Goal: Task Accomplishment & Management: Use online tool/utility

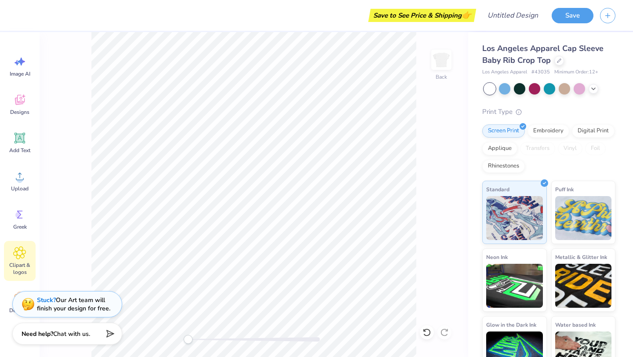
click at [14, 257] on icon at bounding box center [19, 252] width 13 height 13
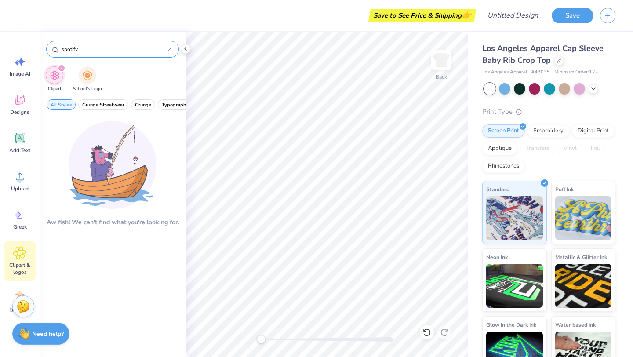
drag, startPoint x: 82, startPoint y: 51, endPoint x: 56, endPoint y: 51, distance: 25.5
click at [56, 51] on div "spotify" at bounding box center [112, 49] width 133 height 17
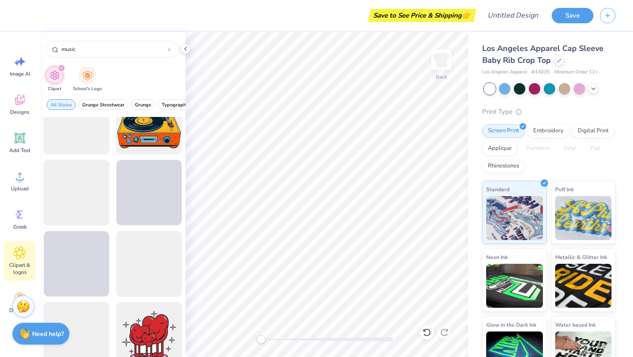
scroll to position [4158, 0]
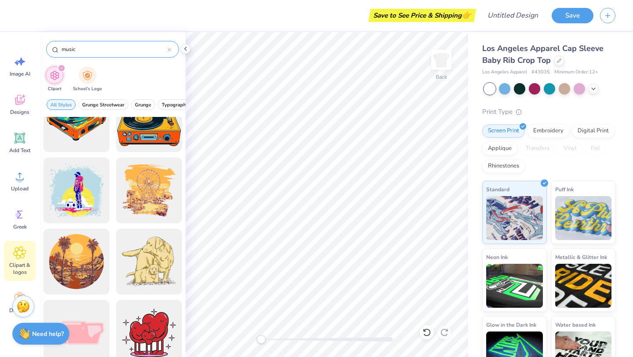
click at [103, 54] on div "music" at bounding box center [112, 49] width 133 height 17
click at [99, 51] on input "music" at bounding box center [114, 49] width 107 height 9
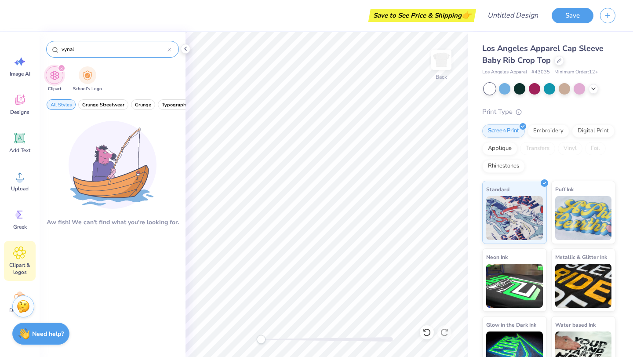
click at [67, 48] on input "vynal" at bounding box center [114, 49] width 107 height 9
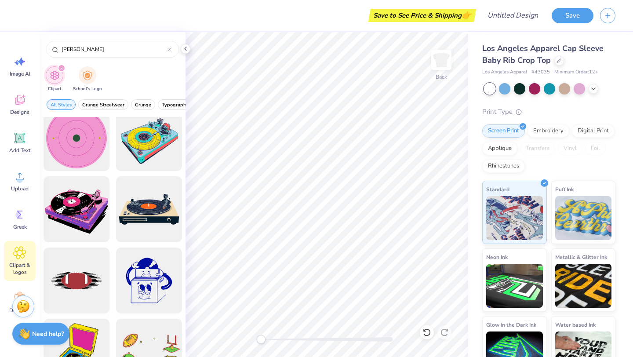
scroll to position [0, 0]
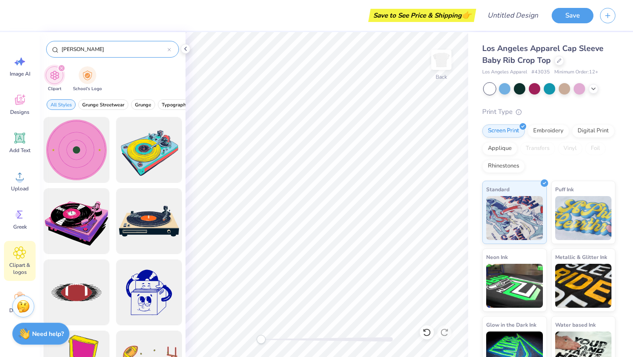
click at [114, 53] on input "[PERSON_NAME]" at bounding box center [114, 49] width 107 height 9
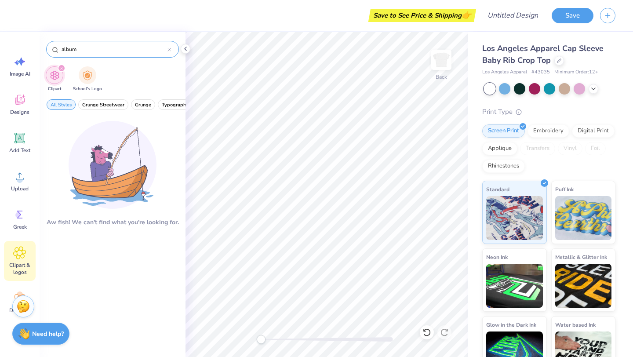
type input "album"
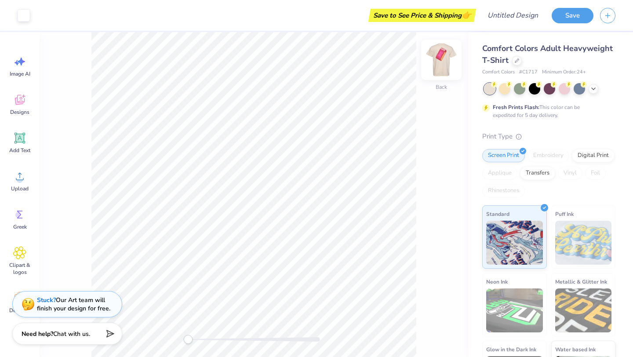
click at [440, 65] on img at bounding box center [440, 59] width 35 height 35
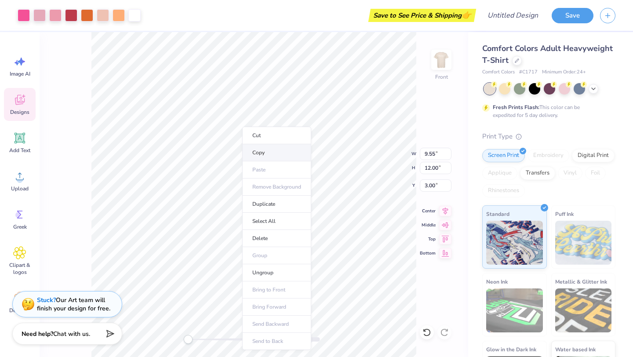
click at [257, 152] on li "Copy" at bounding box center [276, 152] width 69 height 17
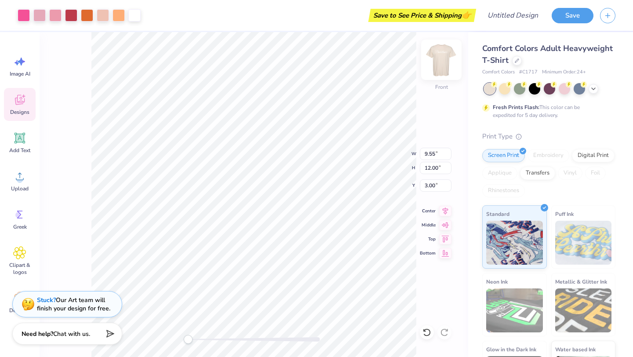
click at [433, 69] on img at bounding box center [440, 59] width 35 height 35
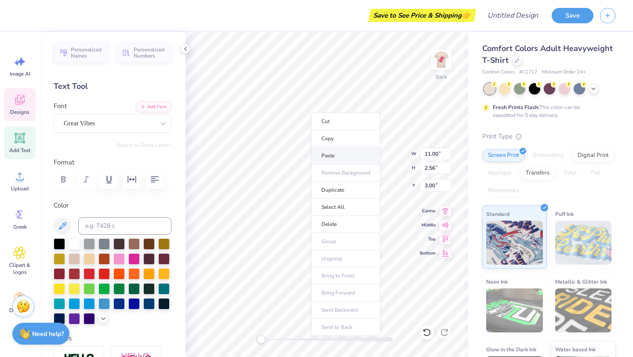
click at [322, 156] on li "Paste" at bounding box center [345, 155] width 69 height 17
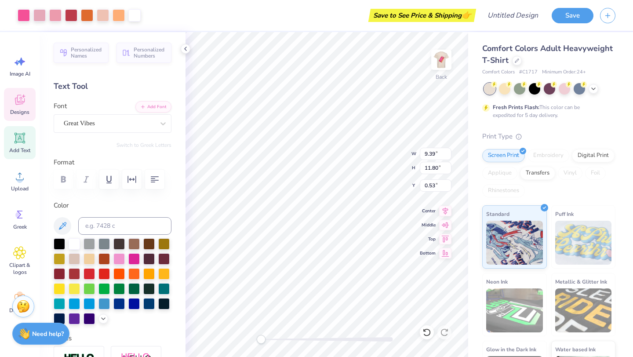
type input "9.39"
type input "11.80"
type input "0.53"
type input "11.00"
type input "2.56"
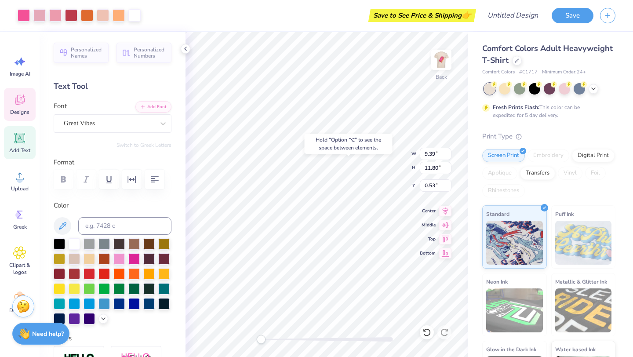
type input "3.00"
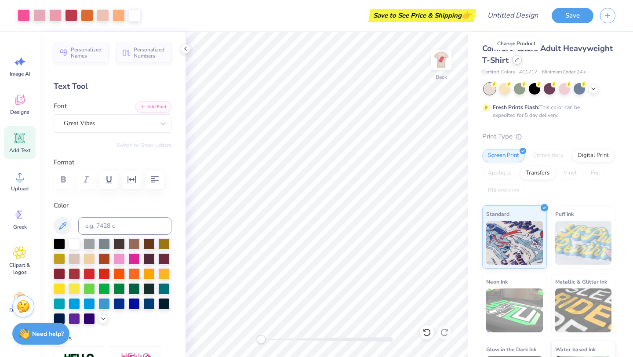
click at [515, 60] on icon at bounding box center [517, 60] width 4 height 4
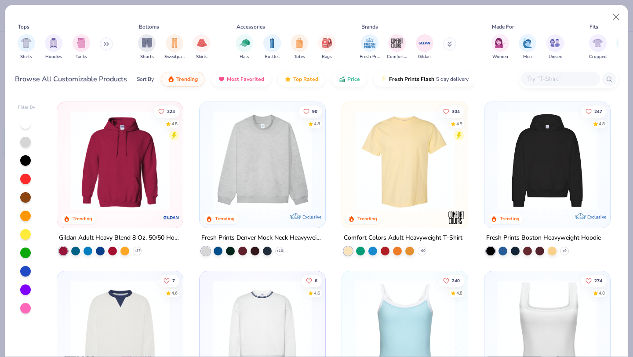
click at [107, 46] on icon at bounding box center [106, 44] width 5 height 4
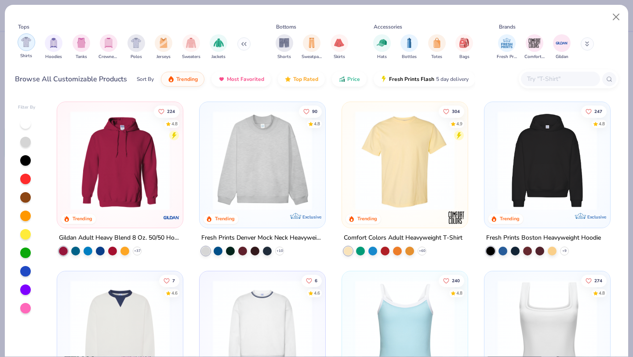
click at [28, 47] on div "filter for Shirts" at bounding box center [27, 42] width 18 height 18
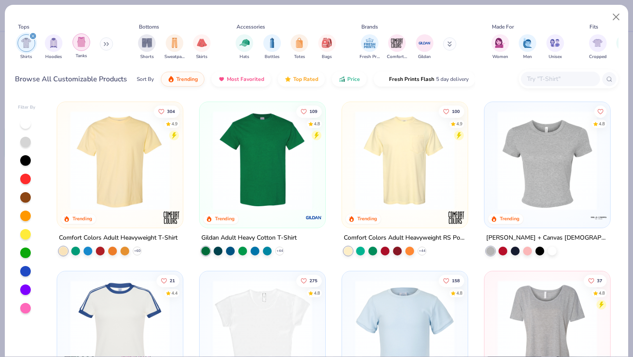
click at [82, 43] on img "filter for Tanks" at bounding box center [81, 42] width 10 height 10
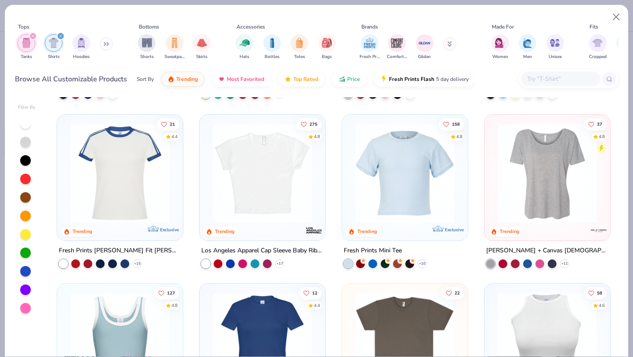
scroll to position [324, 0]
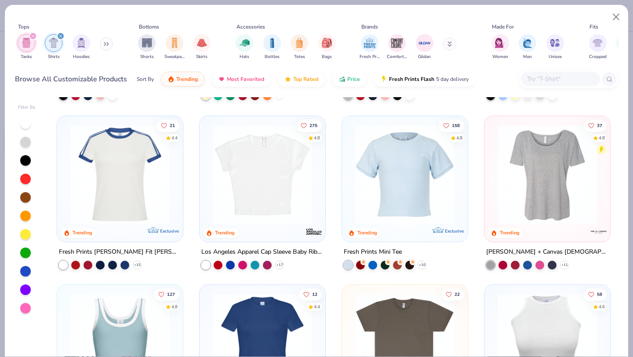
click at [259, 196] on img at bounding box center [262, 173] width 108 height 99
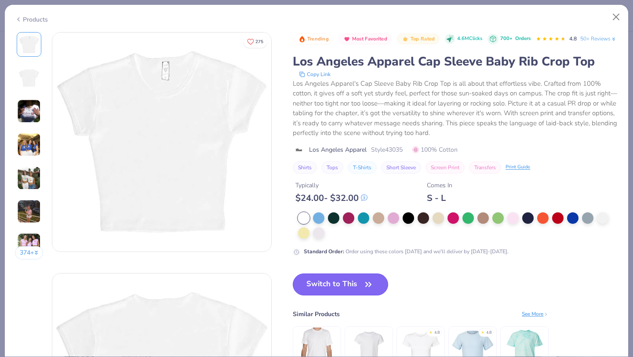
click at [323, 295] on button "Switch to This" at bounding box center [340, 284] width 95 height 22
click at [410, 224] on div at bounding box center [407, 217] width 11 height 11
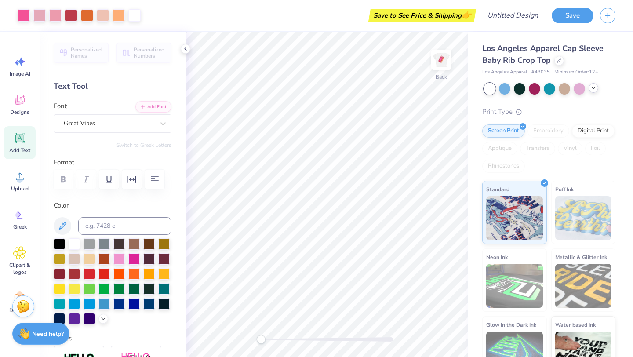
click at [593, 86] on icon at bounding box center [593, 87] width 7 height 7
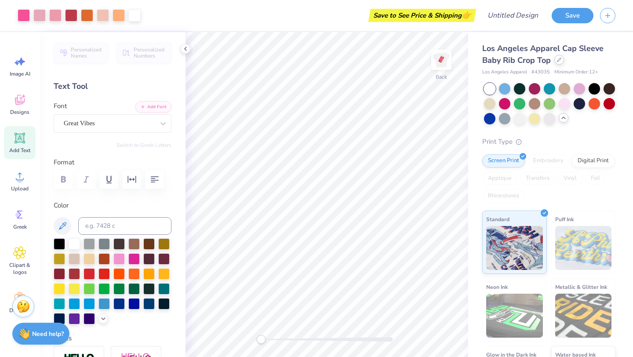
click at [560, 59] on icon at bounding box center [559, 60] width 4 height 4
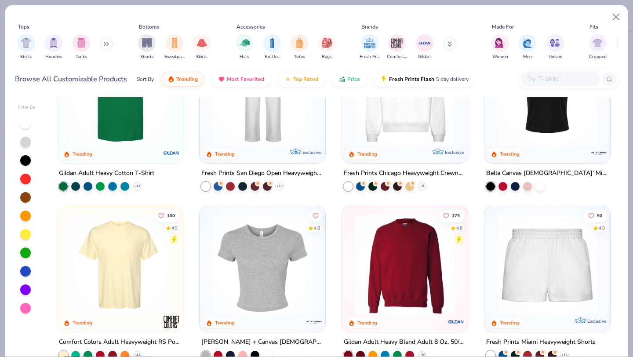
scroll to position [396, 0]
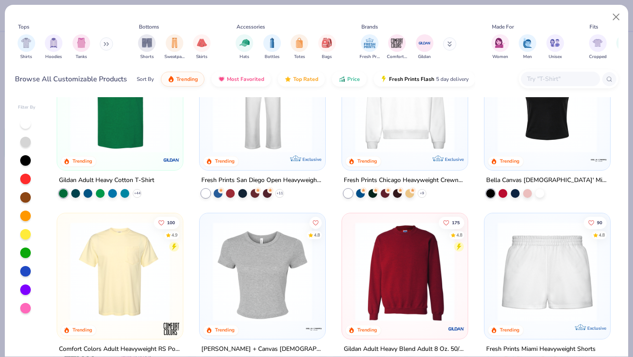
click at [268, 269] on img at bounding box center [262, 271] width 108 height 99
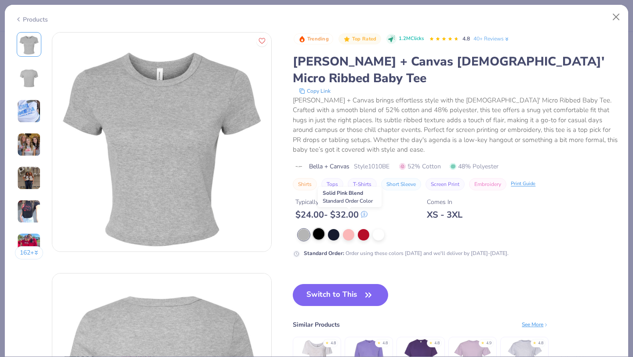
click at [318, 228] on div at bounding box center [318, 233] width 11 height 11
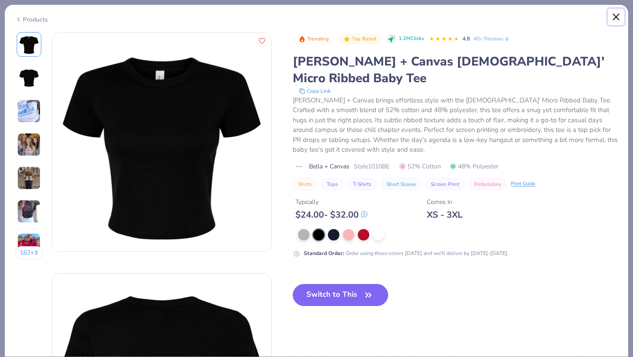
click at [618, 19] on button "Close" at bounding box center [616, 17] width 17 height 17
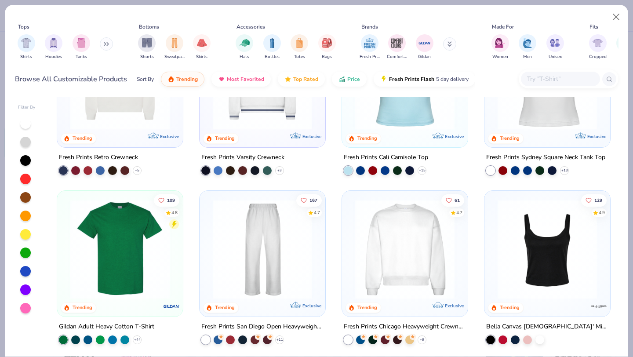
scroll to position [221, 0]
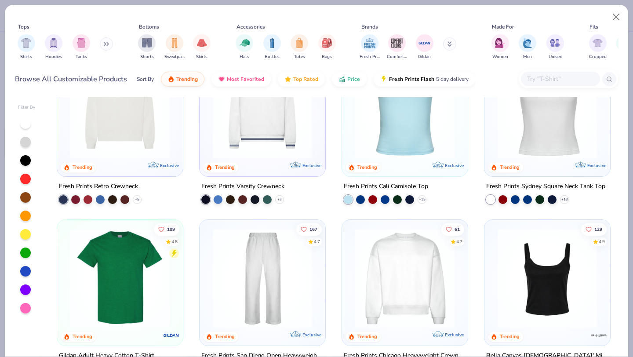
click at [550, 77] on input "text" at bounding box center [560, 79] width 68 height 10
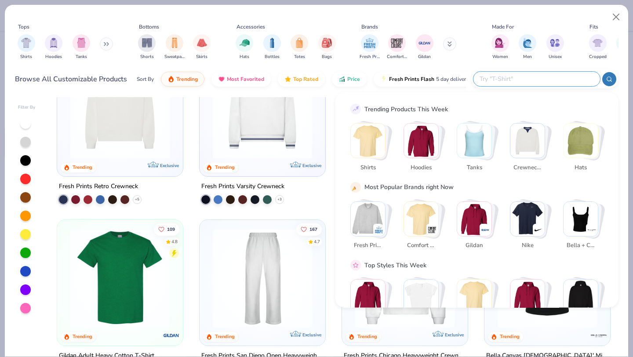
scroll to position [30, 0]
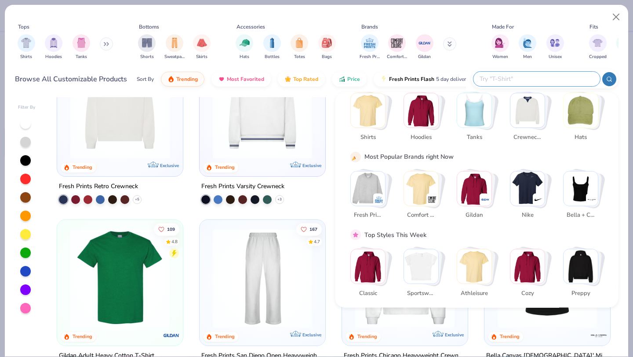
click at [430, 262] on img "Stack Card Button Sportswear" at bounding box center [421, 266] width 34 height 34
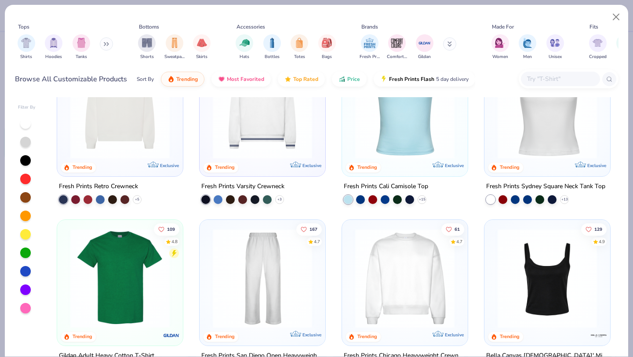
click at [532, 83] on input "text" at bounding box center [560, 79] width 68 height 10
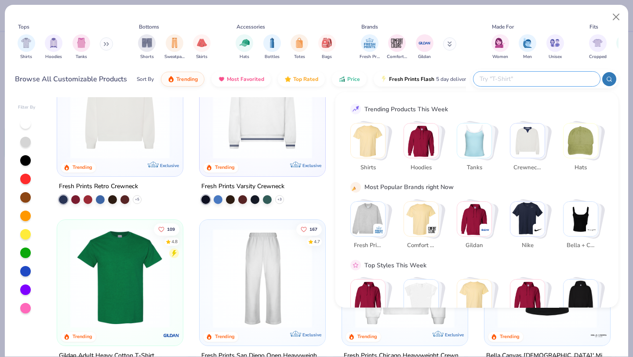
click at [414, 290] on img "Stack Card Button Sportswear" at bounding box center [421, 296] width 34 height 34
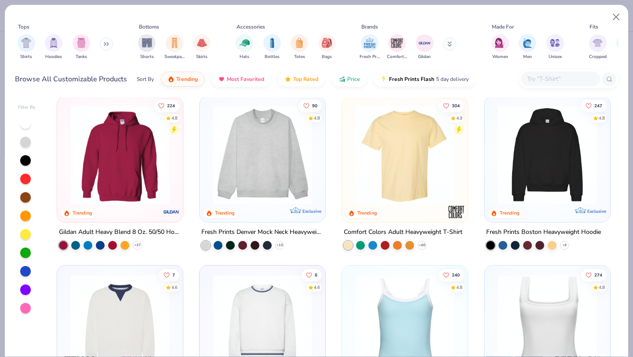
scroll to position [0, 0]
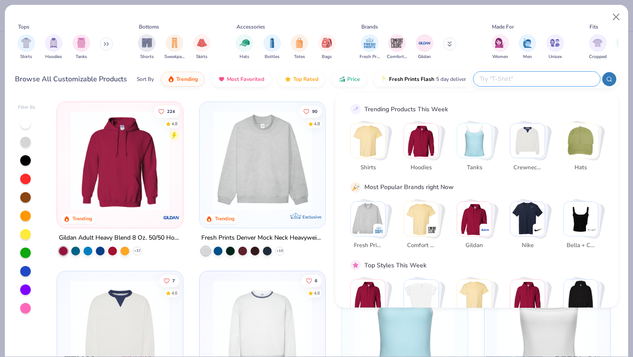
click at [538, 82] on input "text" at bounding box center [535, 79] width 115 height 10
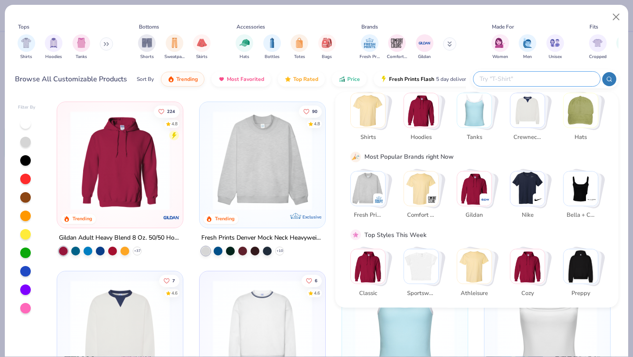
click at [588, 194] on div "Stack Card Button Bella + Canvas" at bounding box center [591, 199] width 12 height 12
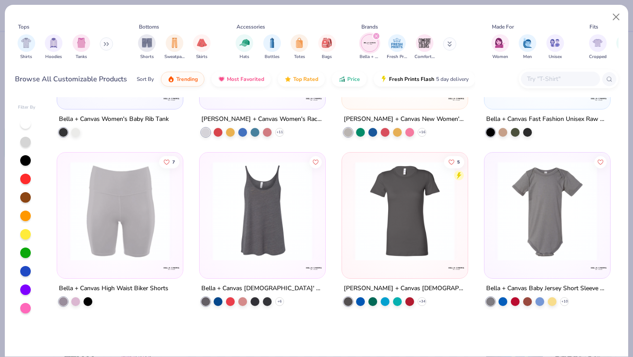
scroll to position [917, 0]
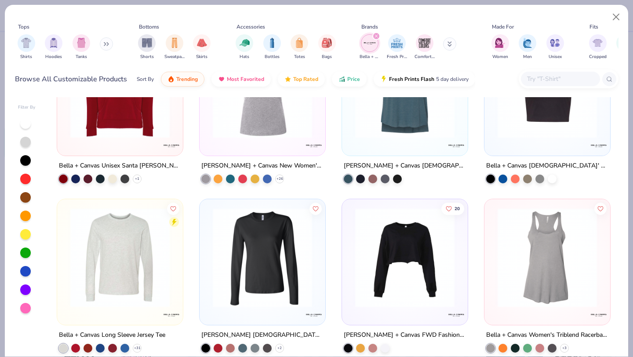
click at [545, 76] on input "text" at bounding box center [560, 79] width 68 height 10
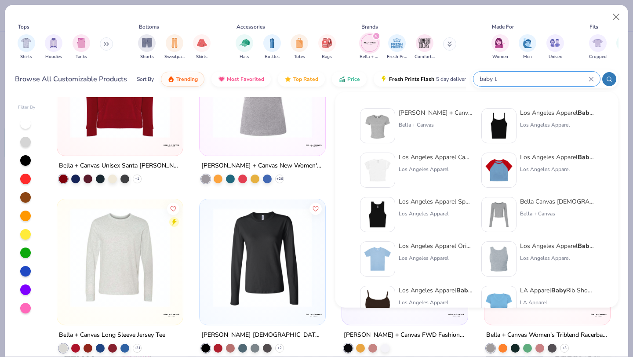
type input "baby t"
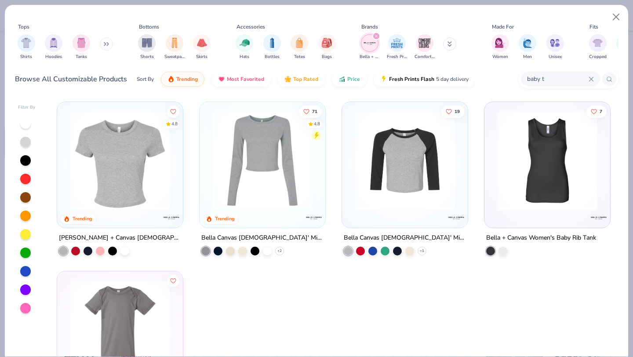
click at [146, 177] on img at bounding box center [120, 160] width 108 height 99
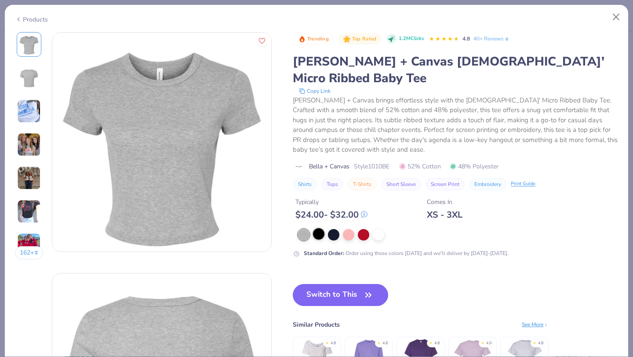
click at [321, 228] on div at bounding box center [318, 233] width 11 height 11
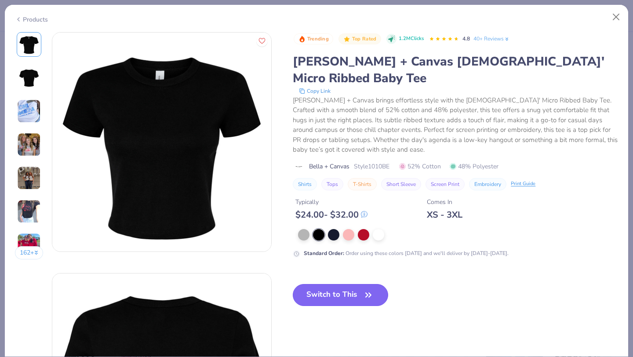
click at [331, 284] on button "Switch to This" at bounding box center [340, 295] width 95 height 22
click at [366, 293] on icon "button" at bounding box center [367, 295] width 5 height 4
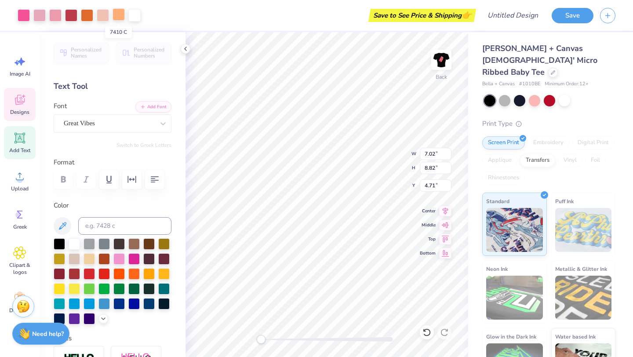
click at [117, 11] on div at bounding box center [118, 14] width 12 height 12
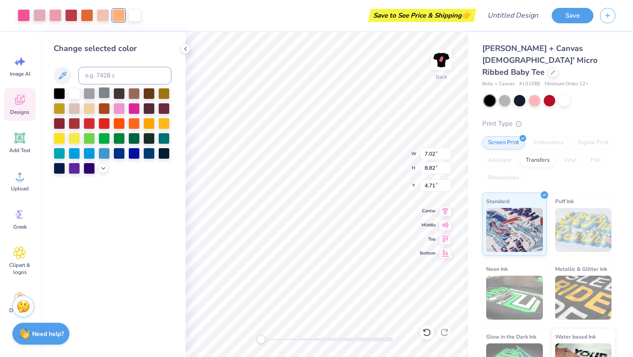
click at [102, 94] on div at bounding box center [103, 92] width 11 height 11
type input "1.20"
click at [90, 16] on div at bounding box center [87, 14] width 12 height 12
click at [91, 95] on div at bounding box center [88, 92] width 11 height 11
click at [73, 14] on div at bounding box center [71, 14] width 12 height 12
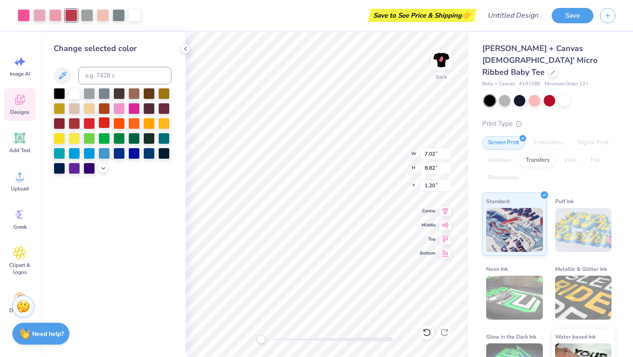
click at [99, 121] on div at bounding box center [103, 122] width 11 height 11
click at [104, 14] on div at bounding box center [103, 14] width 12 height 12
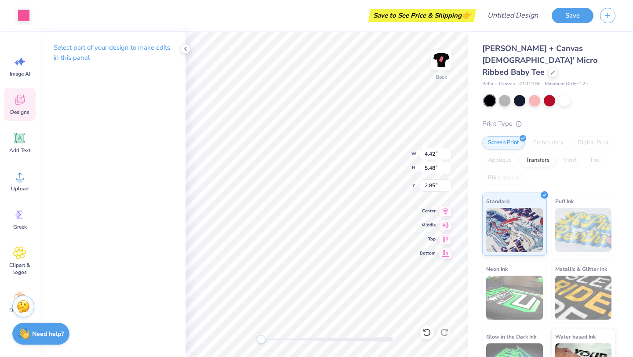
type input "1.73"
type input "0.76"
type input "5.57"
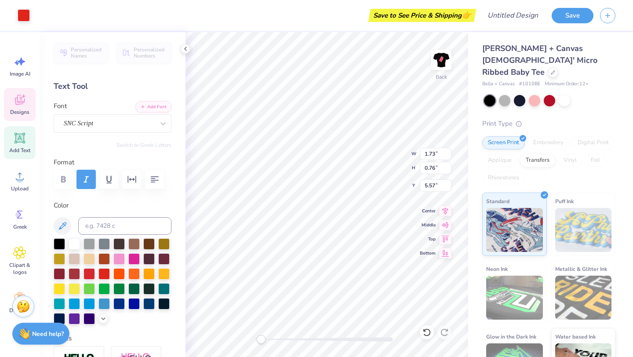
type input "7.02"
type input "8.82"
type input "1.20"
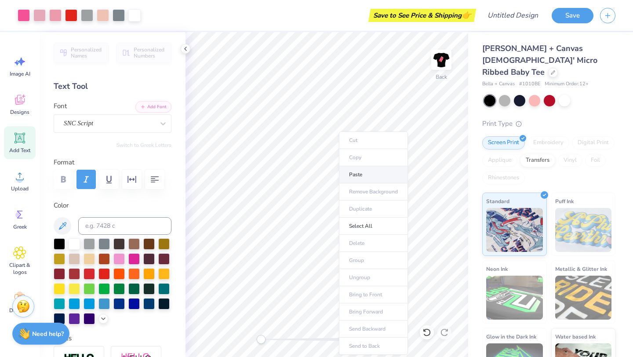
click at [365, 170] on li "Paste" at bounding box center [373, 174] width 69 height 17
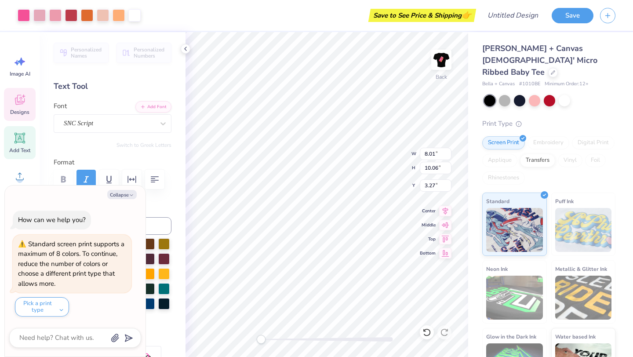
type textarea "x"
type input "4.42"
type input "5.48"
type input "2.85"
type textarea "x"
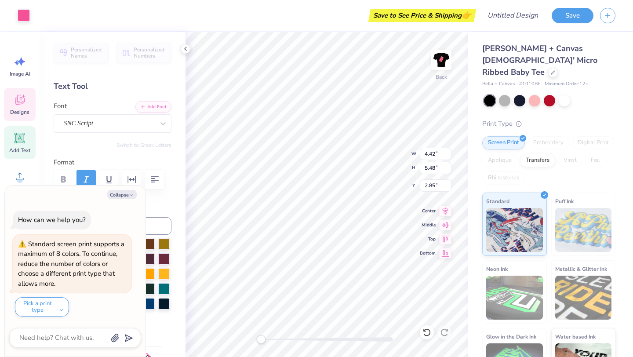
type input "3.10"
type input "2.36"
type input "1.26"
type textarea "x"
type input "8.01"
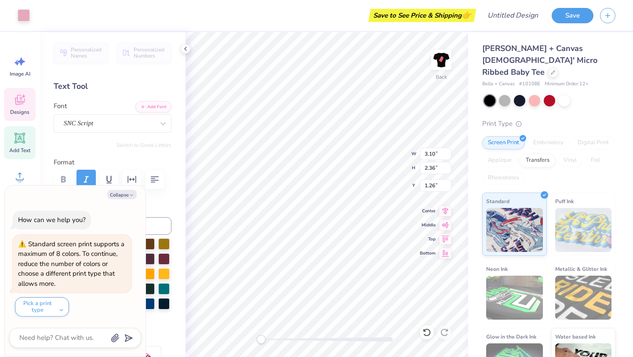
type input "10.06"
type input "5.74"
type textarea "x"
type input "1.49"
type input "0.70"
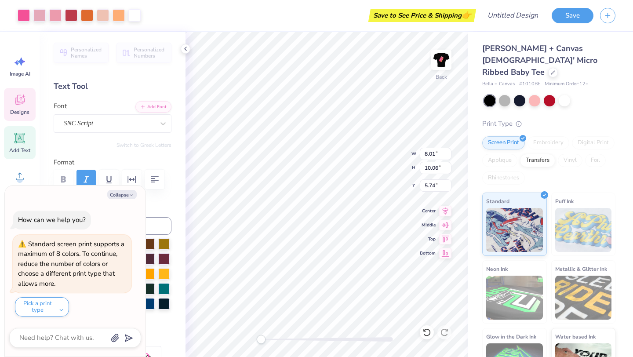
type input "6.22"
type textarea "x"
type textarea "atch"
type textarea "x"
type textarea "atch"
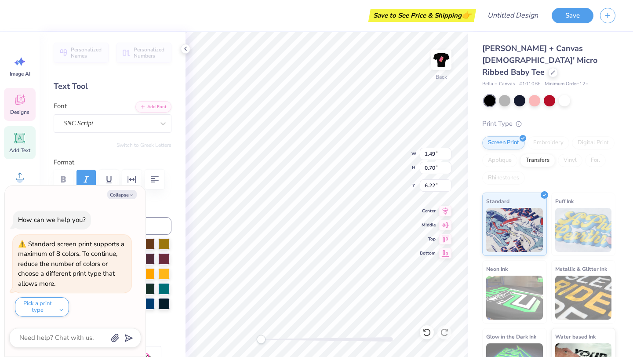
type textarea "x"
type textarea "h"
type textarea "x"
type input "8.01"
type input "10.06"
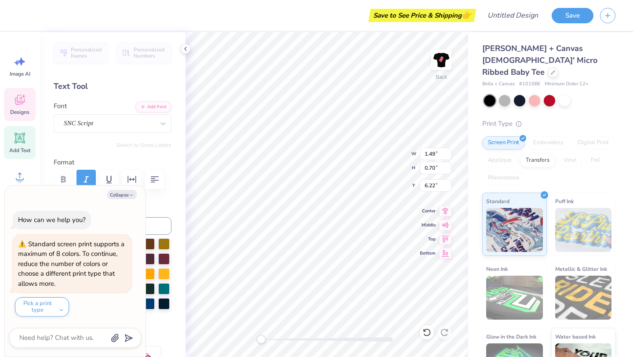
type input "5.74"
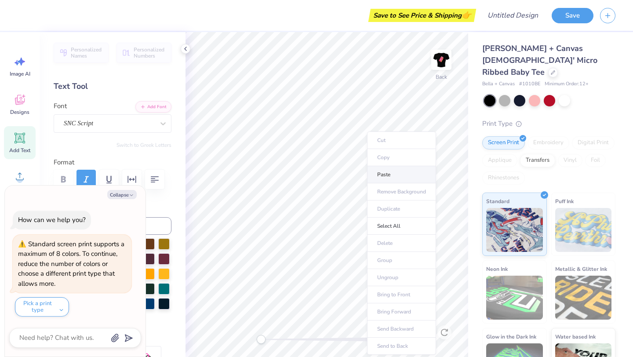
click at [392, 177] on li "Paste" at bounding box center [401, 174] width 69 height 17
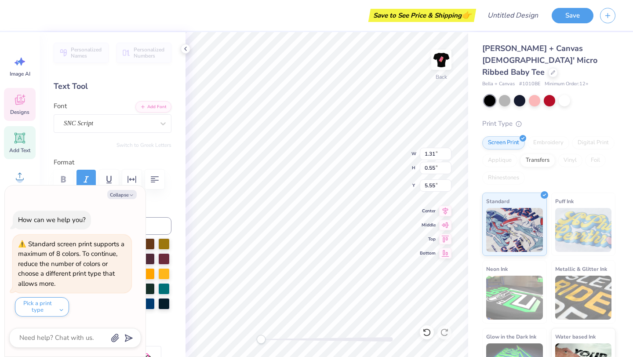
type textarea "x"
type input "5.04"
type input "6.26"
type input "2.96"
type textarea "x"
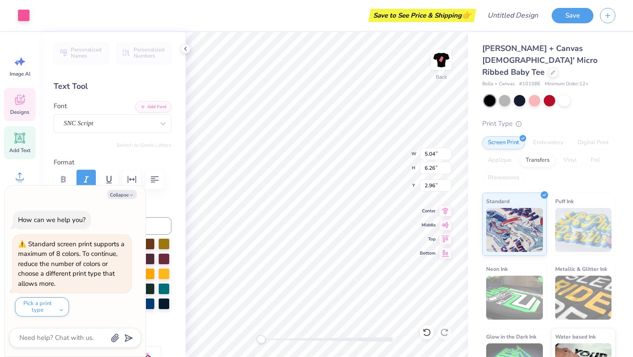
type input "1.81"
type input "1.08"
type input "4.58"
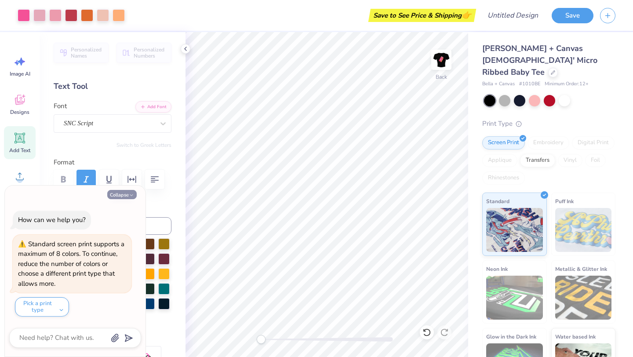
click at [124, 194] on button "Collapse" at bounding box center [121, 194] width 29 height 9
type textarea "x"
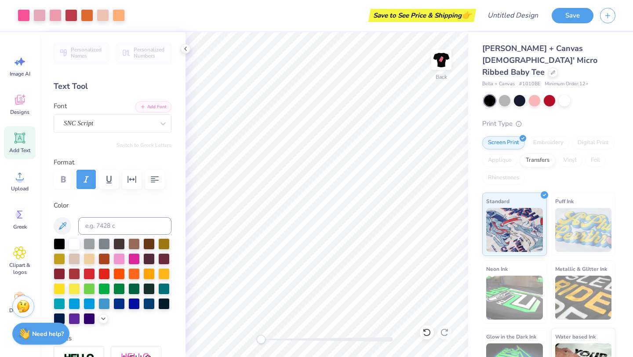
click at [22, 140] on icon at bounding box center [20, 138] width 8 height 8
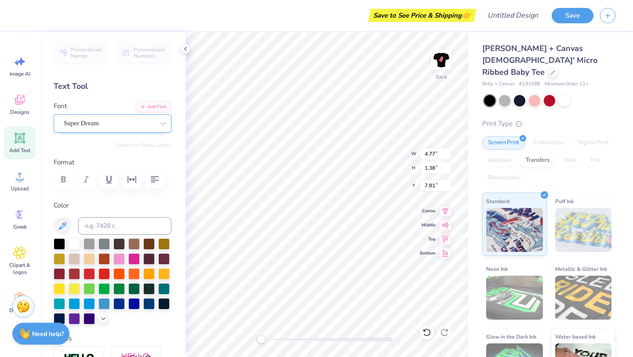
click at [91, 126] on div "Super Dream" at bounding box center [109, 123] width 92 height 14
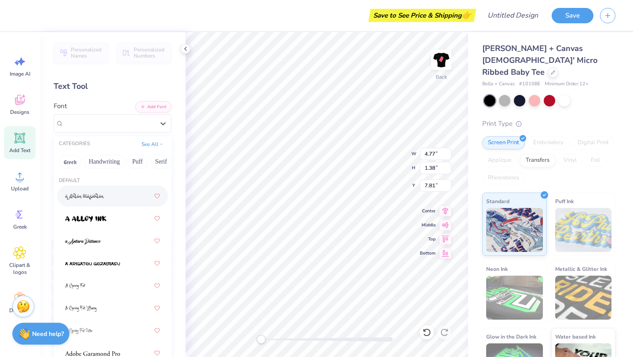
click at [90, 197] on img at bounding box center [84, 196] width 39 height 6
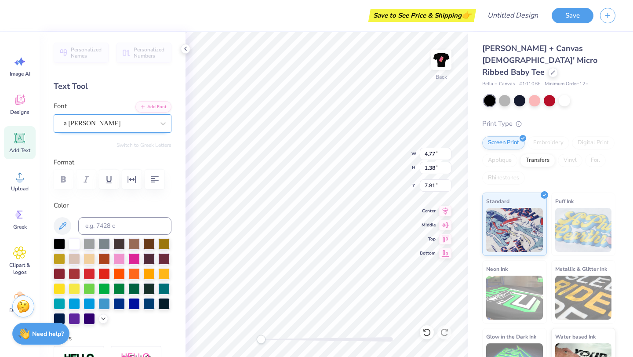
click at [129, 124] on div "a Ahlan Wasahlan" at bounding box center [109, 123] width 92 height 14
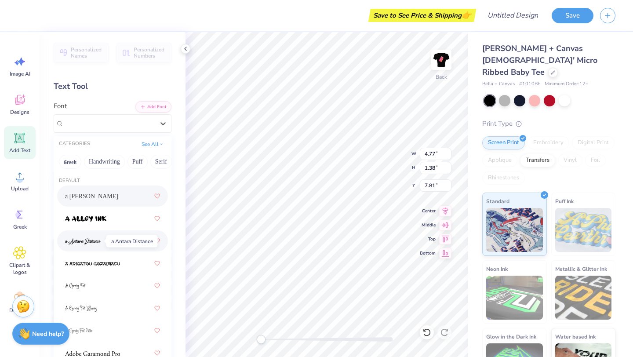
click at [88, 240] on img at bounding box center [83, 241] width 36 height 6
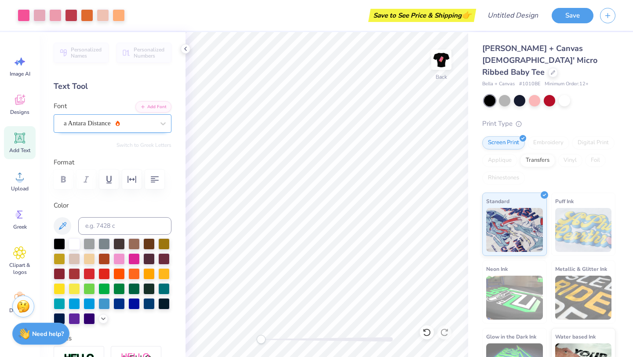
click at [120, 123] on div "a Antara Distance" at bounding box center [109, 123] width 92 height 14
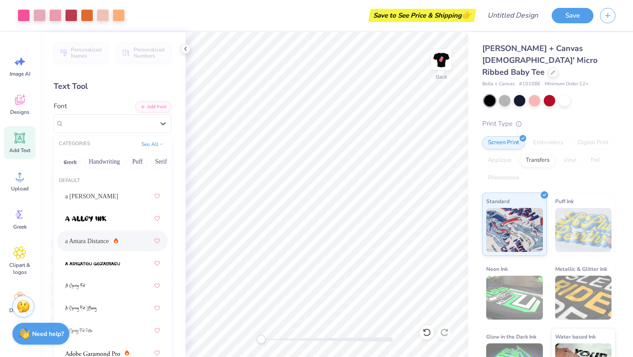
click at [85, 244] on span "a Antara Distance" at bounding box center [87, 240] width 44 height 9
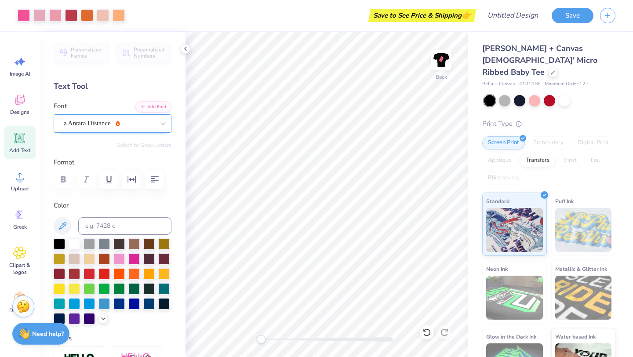
click at [130, 128] on div at bounding box center [109, 123] width 90 height 12
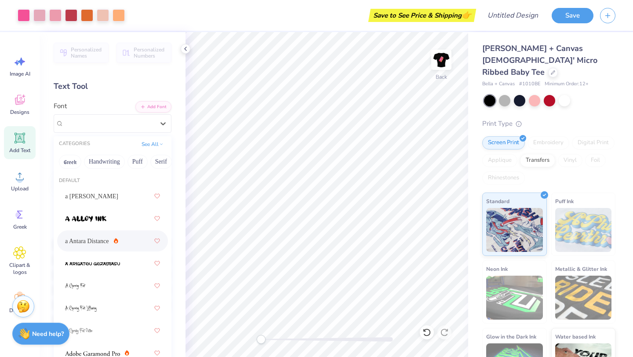
click at [104, 87] on div "Text Tool" at bounding box center [113, 86] width 118 height 12
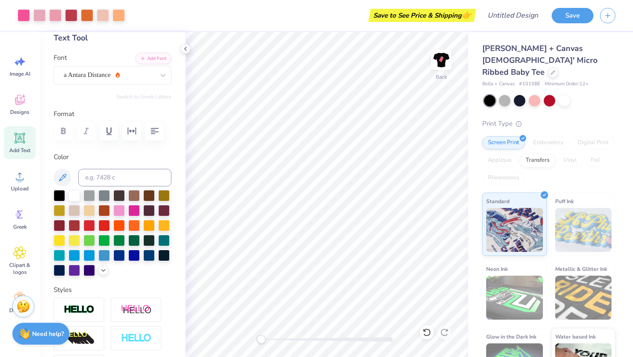
scroll to position [54, 0]
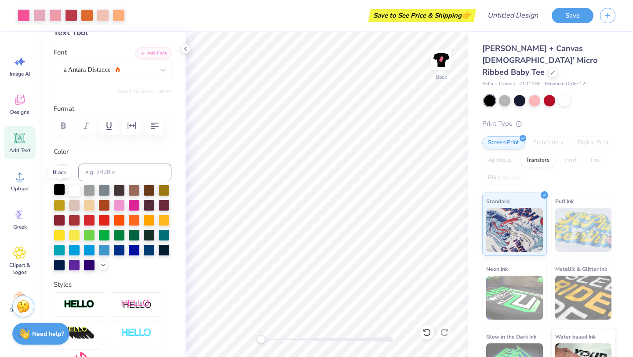
click at [60, 192] on div at bounding box center [59, 189] width 11 height 11
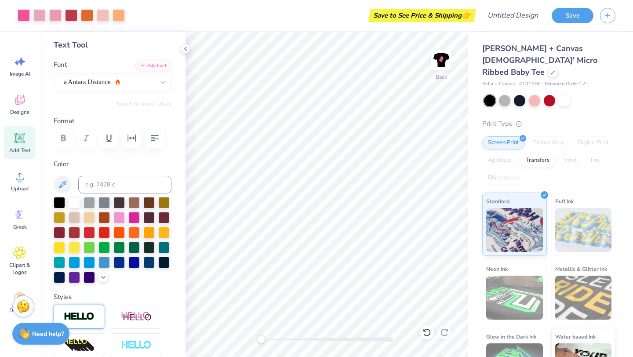
scroll to position [0, 0]
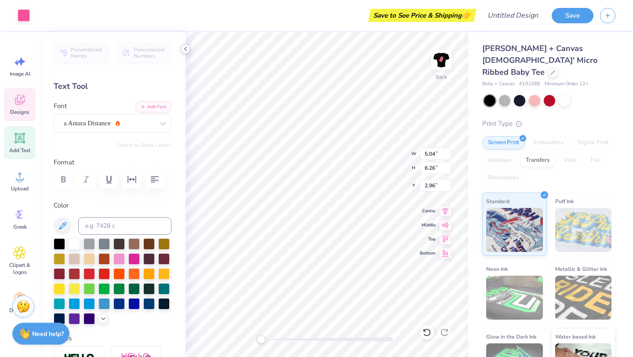
click at [185, 50] on icon at bounding box center [185, 48] width 7 height 7
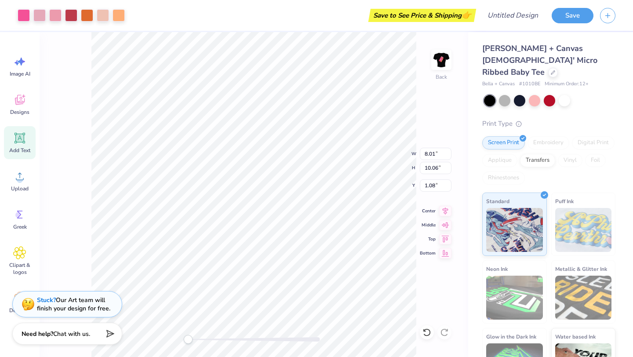
type input "8.01"
type input "10.06"
type input "1.08"
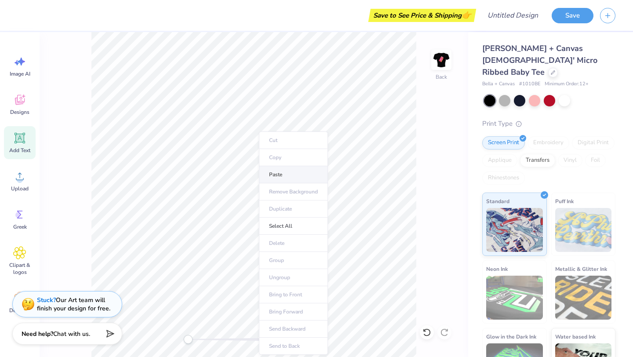
click at [272, 177] on li "Paste" at bounding box center [293, 174] width 69 height 17
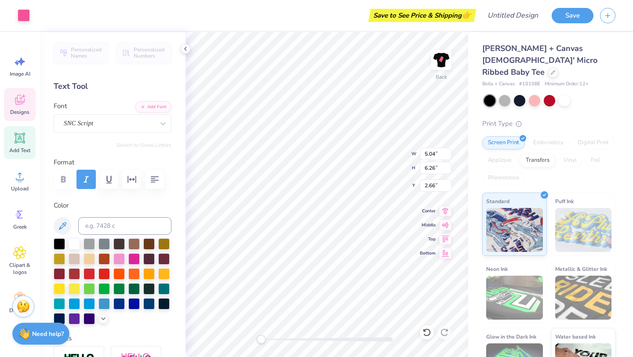
type input "5.04"
type input "6.26"
type input "2.66"
type input "1.71"
type input "0.80"
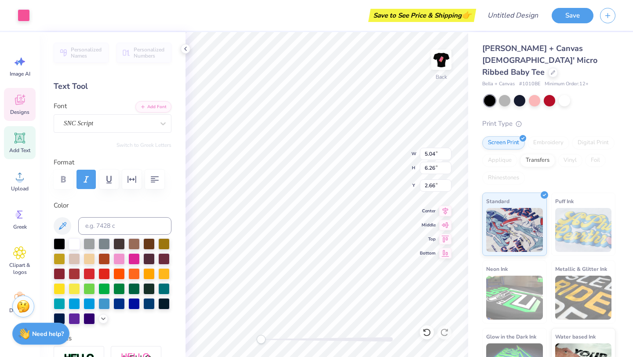
type input "6.51"
type input "5.04"
type input "6.26"
type input "2.66"
type input "1.71"
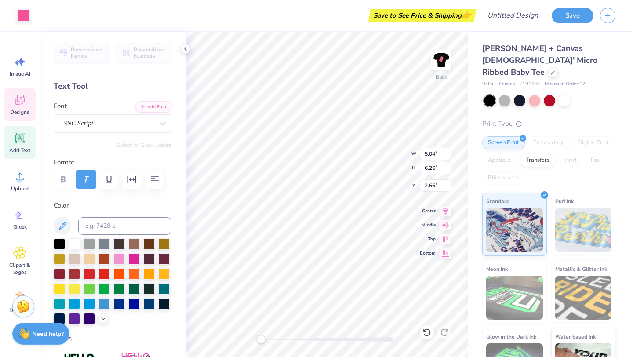
type input "0.80"
type input "6.47"
type input "5.04"
type input "6.26"
type input "2.66"
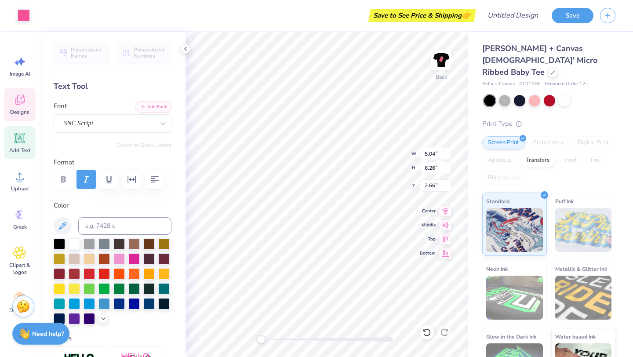
type input "1.81"
type input "1.08"
type input "4.28"
type textarea "Little"
type input "5.04"
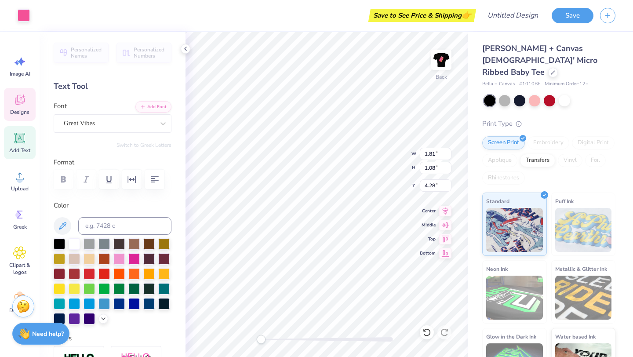
type input "6.26"
type input "2.70"
type input "1.49"
type input "0.98"
type input "4.32"
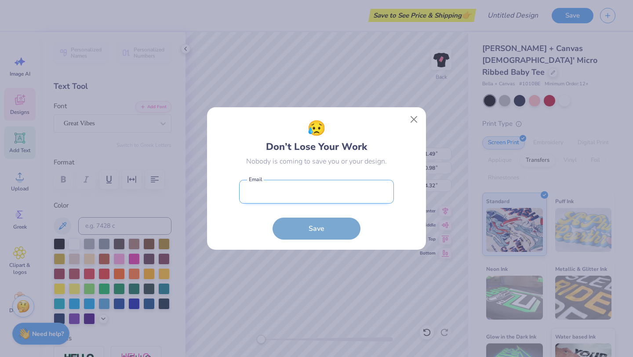
click at [319, 192] on body "Save to See Price & Shipping 👉 Design Title Save Image AI Designs Add Text Uplo…" at bounding box center [316, 178] width 633 height 357
click at [413, 122] on button "Close" at bounding box center [413, 119] width 17 height 17
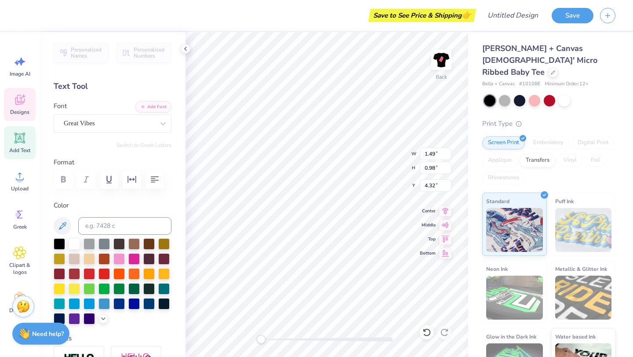
type input "1.98"
type input "2.86"
type input "4.16"
type input "8.01"
type input "10.06"
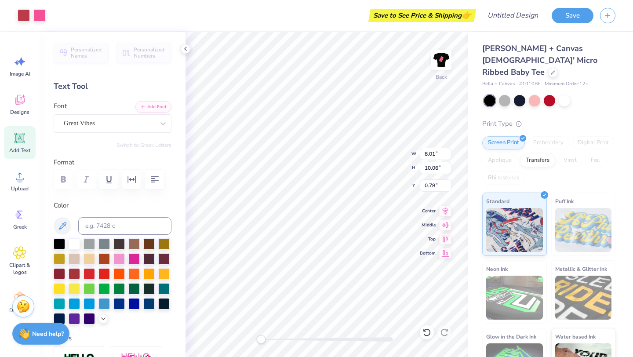
type input "0.78"
type input "7.99"
type input "9.41"
type input "8.07"
type input "1.44"
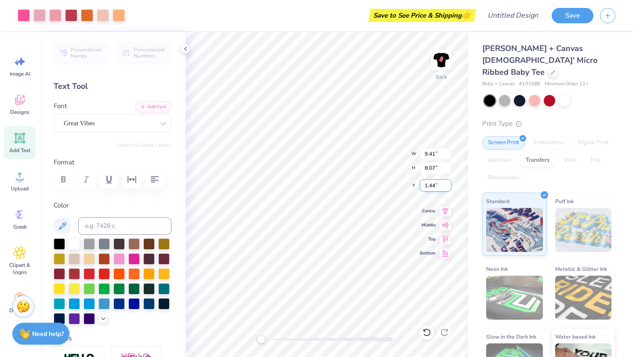
type input "9.74"
type input "10.09"
type input "0.75"
